Goal: Task Accomplishment & Management: Complete application form

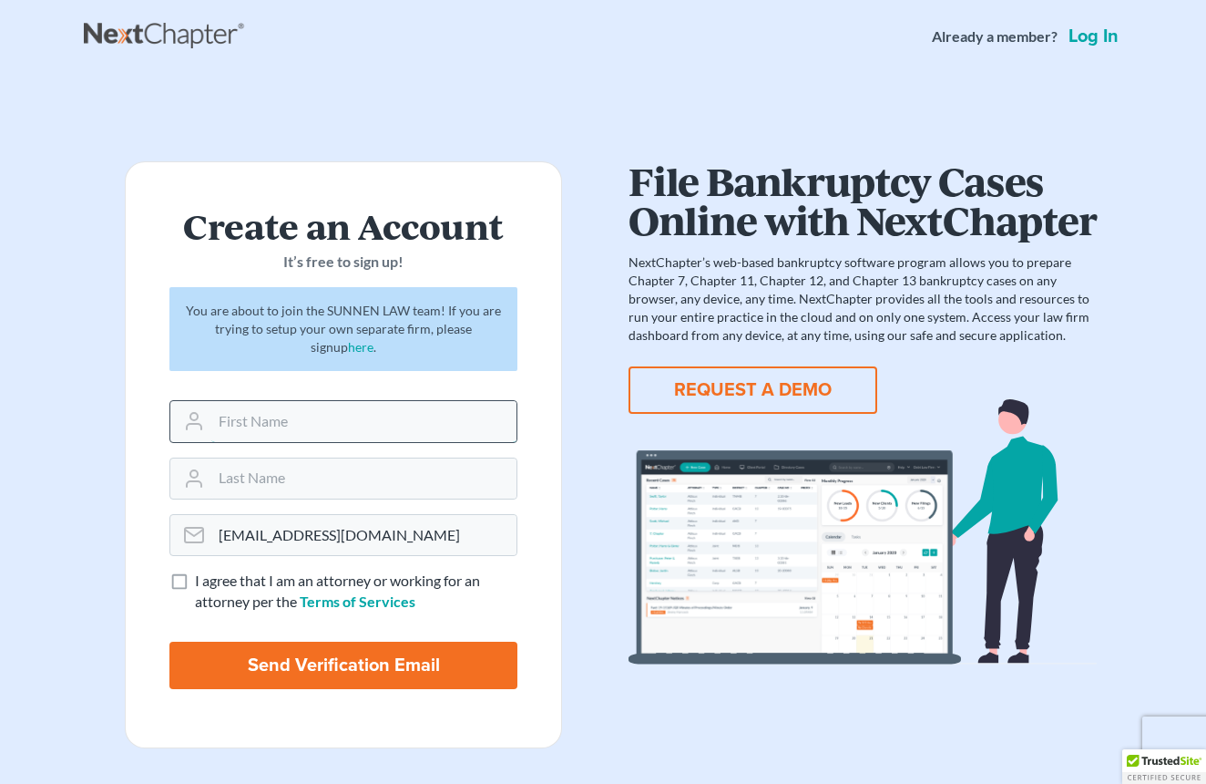
click at [333, 429] on input "text" at bounding box center [363, 421] width 305 height 40
type input "[PERSON_NAME]"
type input "[DEMOGRAPHIC_DATA]"
click at [195, 583] on label "I agree that I am an attorney or working for an attorney per the Terms of Servi…" at bounding box center [356, 591] width 323 height 42
click at [202, 582] on input "I agree that I am an attorney or working for an attorney per the Terms of Servi…" at bounding box center [208, 576] width 12 height 12
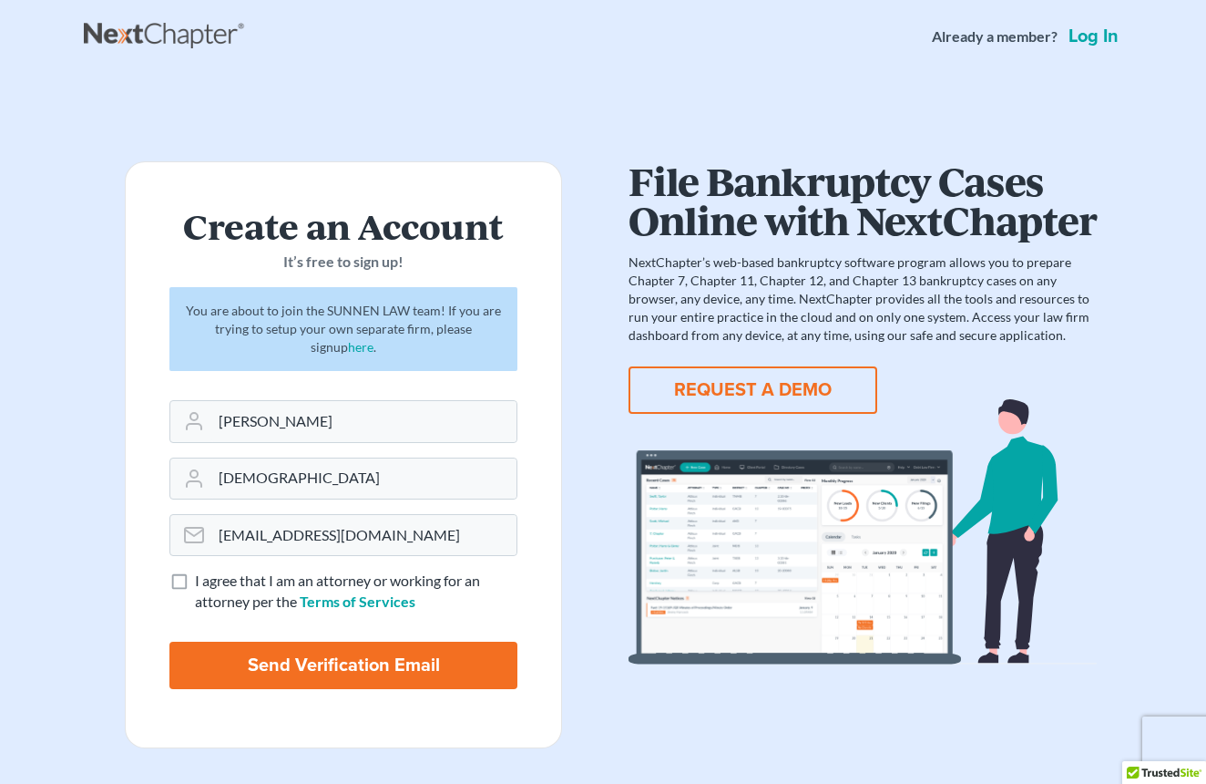
checkbox input "true"
drag, startPoint x: 248, startPoint y: 646, endPoint x: 266, endPoint y: 650, distance: 18.6
click at [250, 649] on input "Send Verification Email" at bounding box center [343, 664] width 348 height 47
type input "Thinking..."
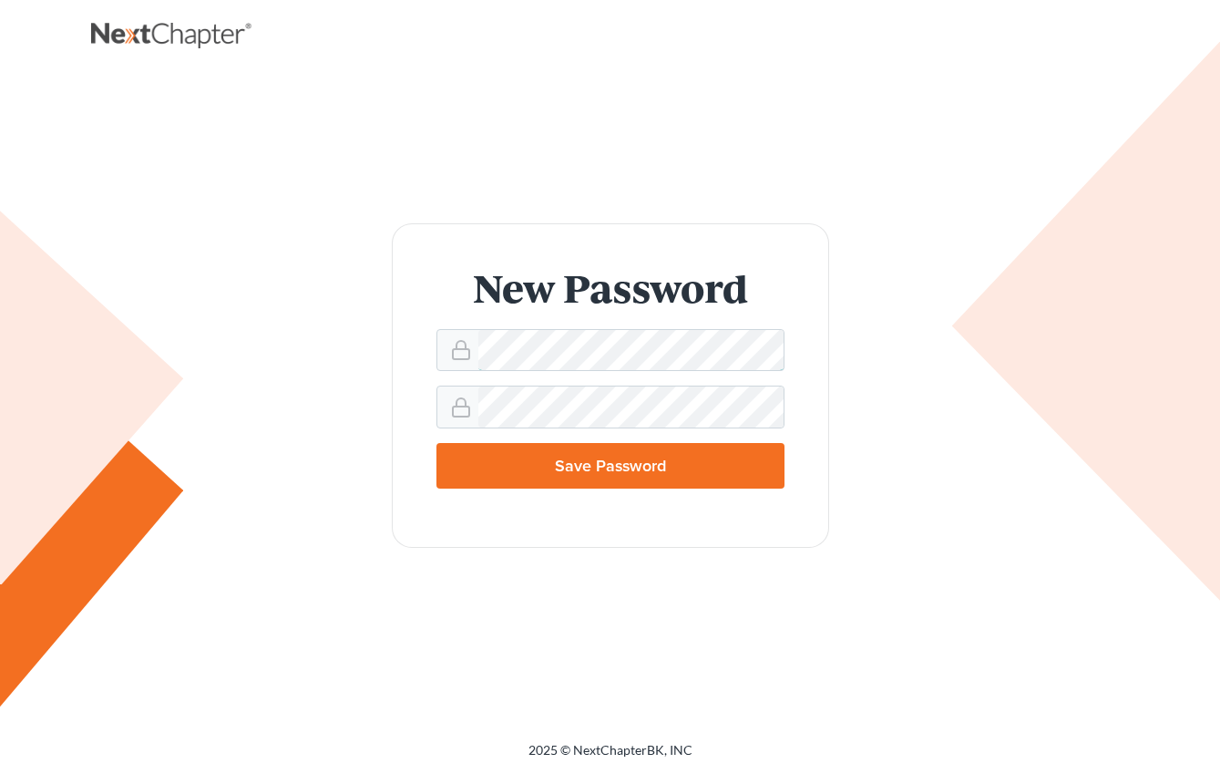
click at [227, 357] on div "New Password Save Password" at bounding box center [610, 384] width 1002 height 323
click at [645, 468] on input "Save Password" at bounding box center [610, 466] width 348 height 46
type input "Thinking..."
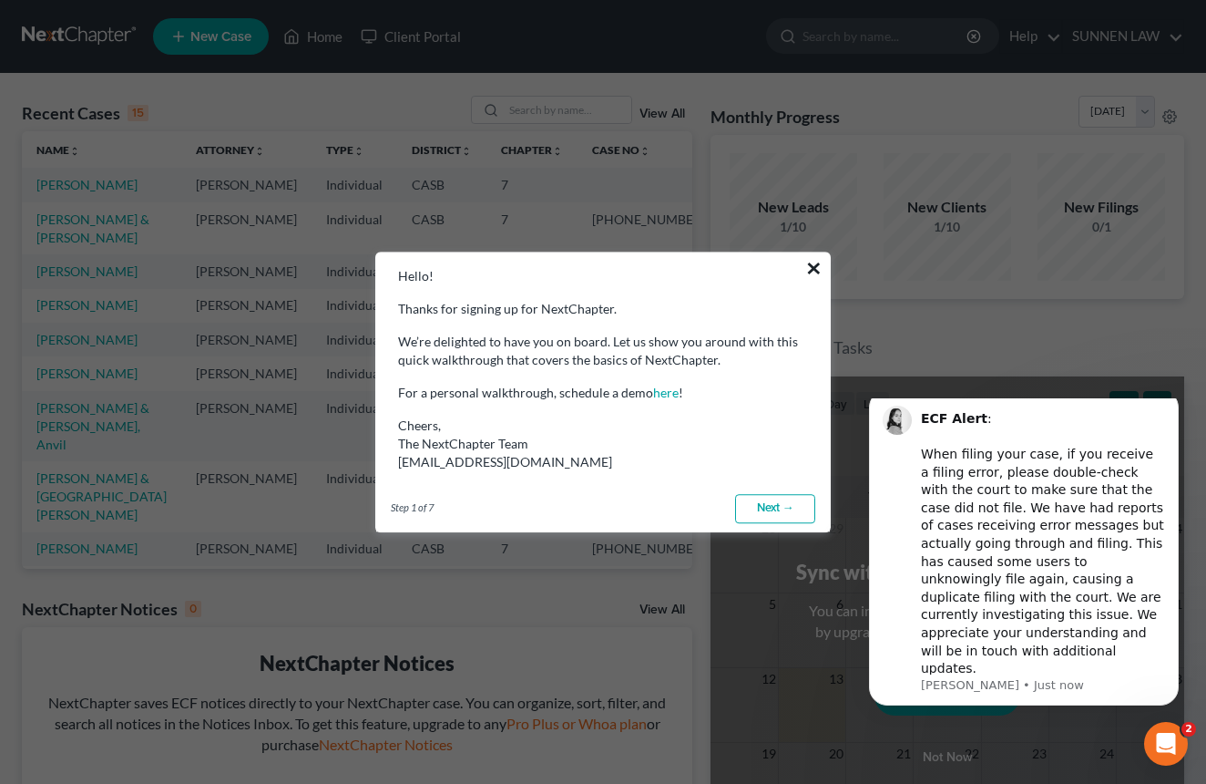
click at [821, 264] on button "×" at bounding box center [813, 267] width 17 height 29
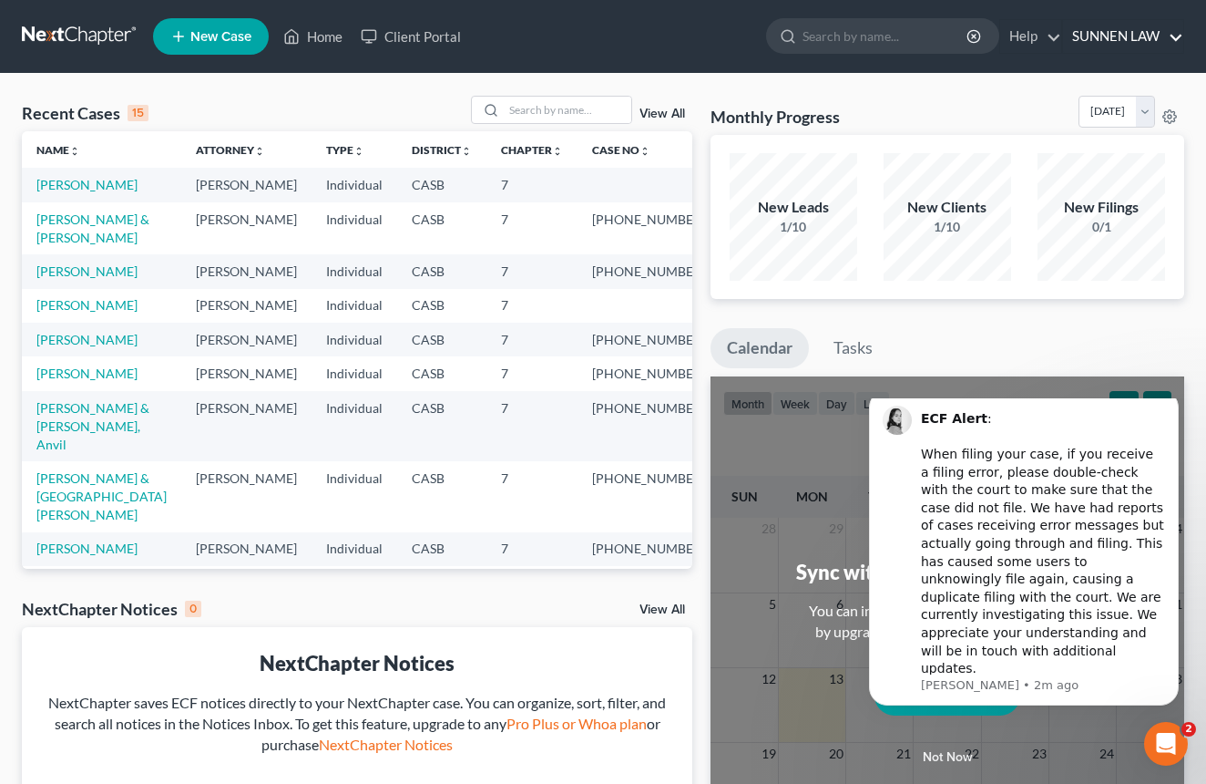
click at [1123, 40] on link "SUNNEN LAW" at bounding box center [1123, 36] width 120 height 33
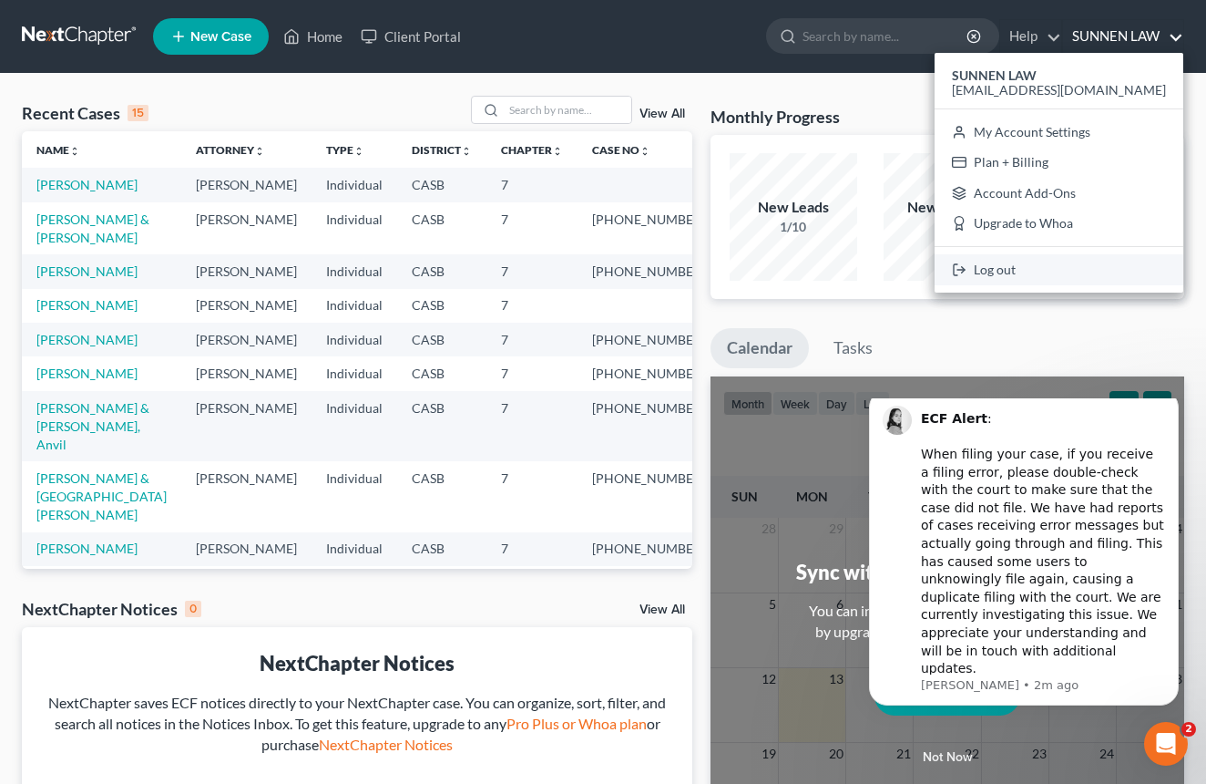
click at [1070, 272] on link "Log out" at bounding box center [1059, 269] width 249 height 31
